Goal: Find specific page/section: Find specific page/section

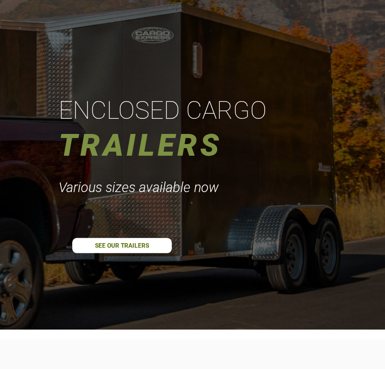
scroll to position [72, 0]
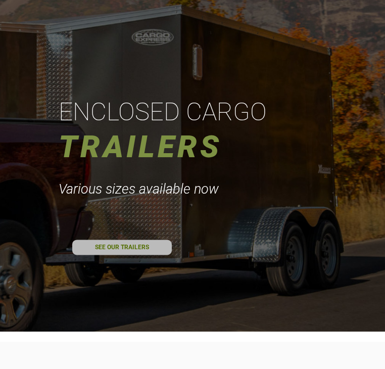
click at [142, 247] on link "SEE OUR TRAILERS" at bounding box center [122, 247] width 100 height 15
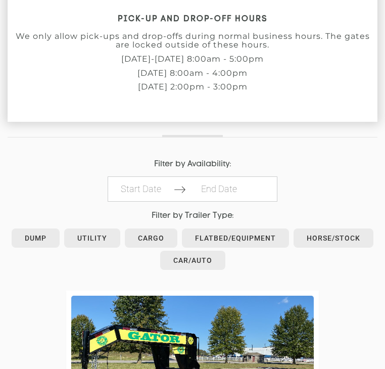
scroll to position [347, 0]
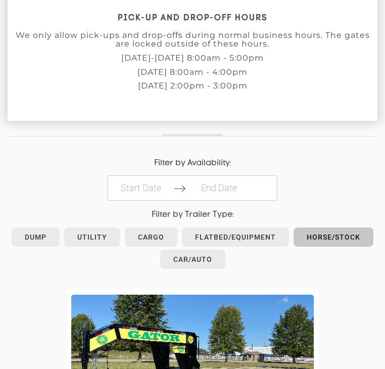
click at [328, 235] on link "Horse/Stock" at bounding box center [334, 237] width 80 height 19
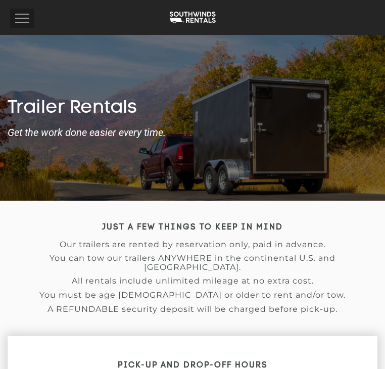
click at [30, 20] on button "Toggle navigation" at bounding box center [22, 18] width 24 height 19
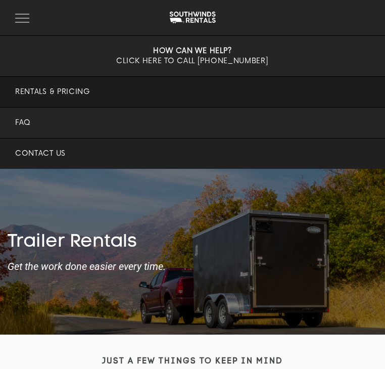
click at [45, 155] on link "Contact Us" at bounding box center [192, 154] width 385 height 30
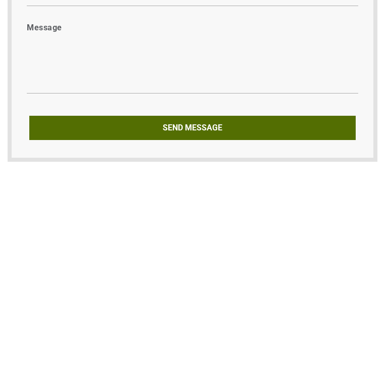
scroll to position [761, 0]
